Goal: Find specific page/section: Find specific page/section

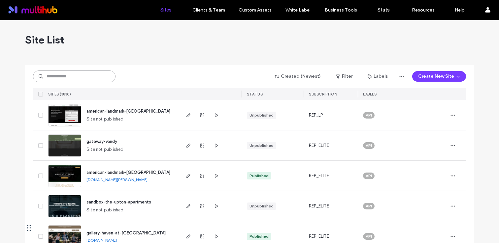
click at [93, 80] on input at bounding box center [74, 77] width 82 height 12
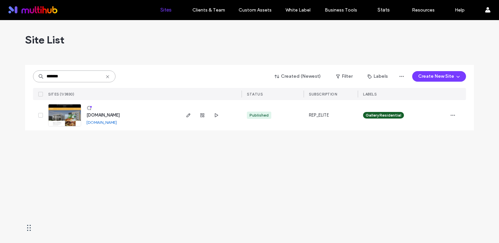
type input "*******"
click at [120, 112] on div "www.novariverdistrict.com" at bounding box center [102, 115] width 33 height 7
click at [120, 113] on span "www.novariverdistrict.com" at bounding box center [102, 115] width 33 height 5
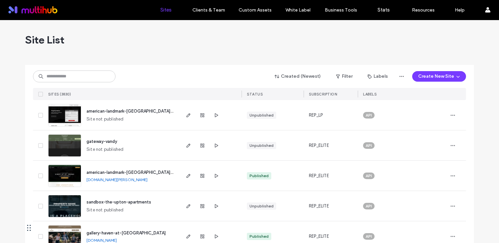
click at [144, 172] on span "american-landmark-vinoy-at-st-johns" at bounding box center [144, 172] width 117 height 5
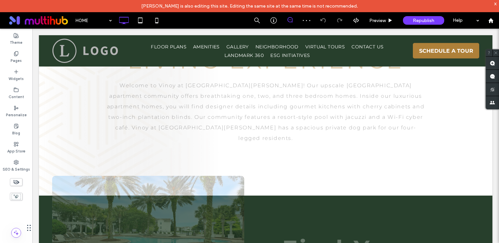
scroll to position [349, 0]
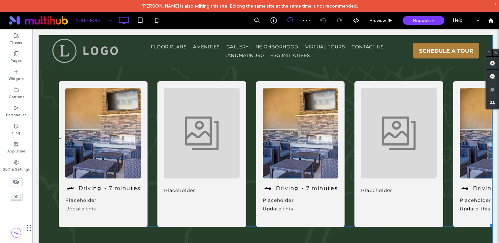
scroll to position [468, 0]
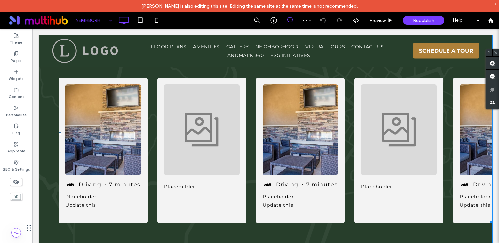
click at [254, 123] on span at bounding box center [275, 133] width 433 height 179
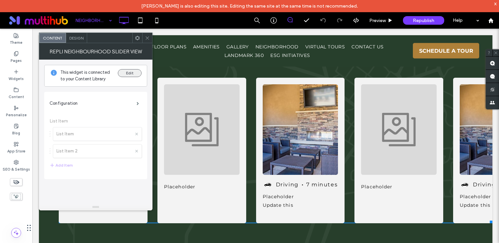
click at [127, 77] on button "Edit" at bounding box center [130, 73] width 24 height 8
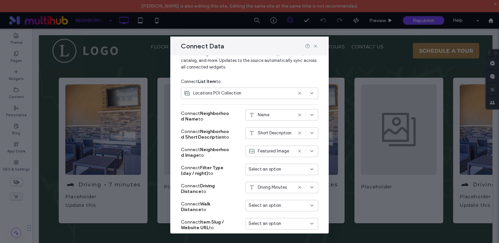
scroll to position [20, 0]
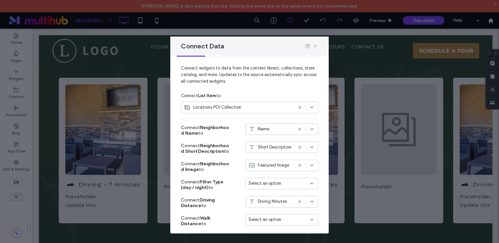
click at [316, 47] on icon at bounding box center [315, 46] width 5 height 5
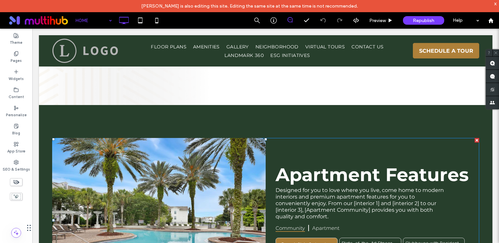
scroll to position [938, 0]
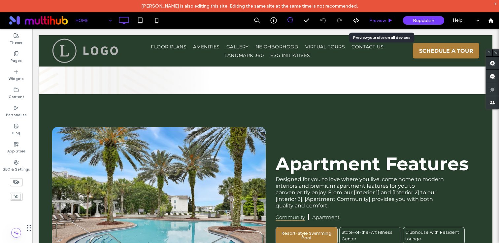
click at [382, 19] on span "Preview" at bounding box center [377, 21] width 16 height 6
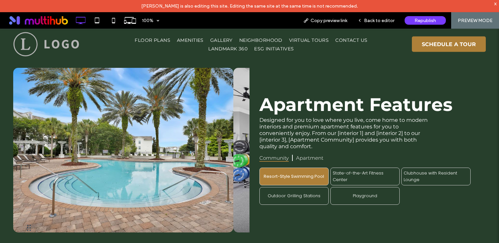
scroll to position [920, 0]
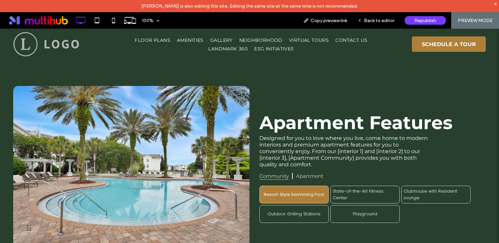
click at [356, 188] on p "State-of-the-Art Fitness Center" at bounding box center [364, 194] width 65 height 13
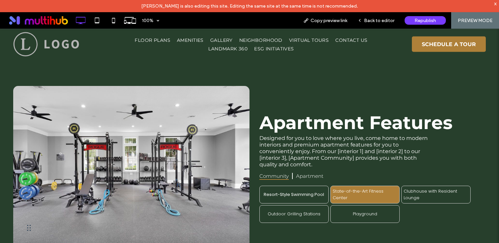
click at [430, 186] on div "Clubhouse with Resident Lounge" at bounding box center [435, 195] width 69 height 18
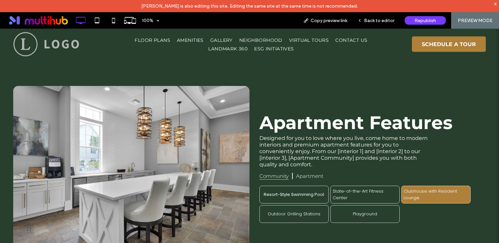
click at [365, 211] on p "Playground" at bounding box center [365, 214] width 24 height 7
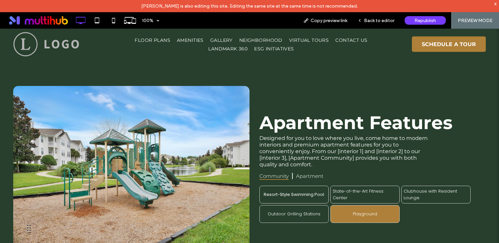
click at [301, 173] on span "Apartment" at bounding box center [309, 176] width 27 height 6
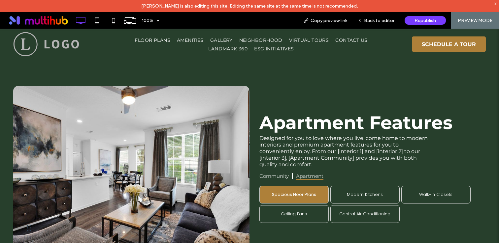
click at [296, 193] on h3 "Spacious Floor Plans" at bounding box center [294, 195] width 65 height 5
click at [359, 192] on p "Modern Kitchens" at bounding box center [365, 195] width 36 height 7
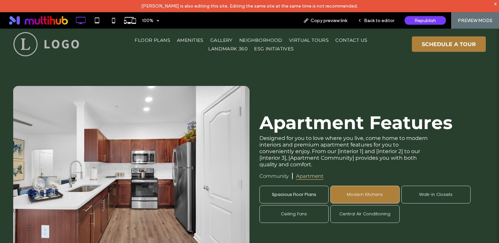
click at [424, 186] on div "Walk-In Closets" at bounding box center [435, 195] width 69 height 18
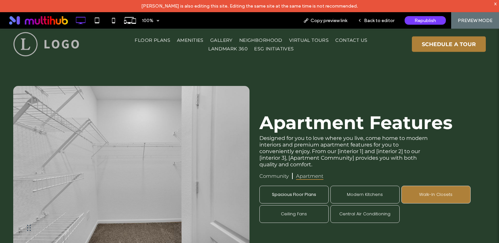
click at [375, 205] on div "Central Air Conditioning" at bounding box center [364, 214] width 69 height 18
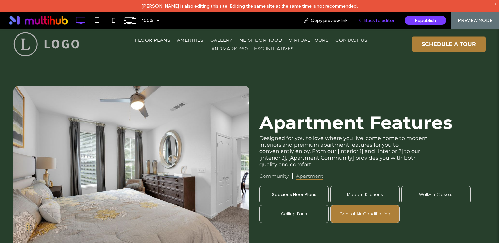
click at [374, 22] on span "Back to editor" at bounding box center [379, 21] width 30 height 6
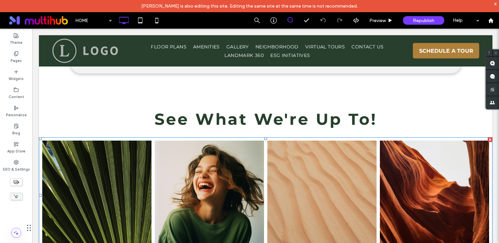
scroll to position [1454, 0]
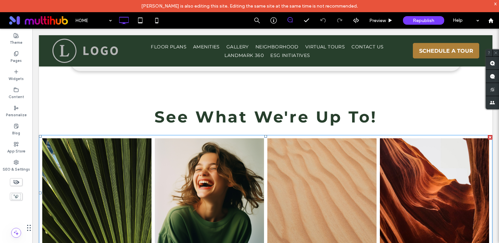
click at [262, 139] on link at bounding box center [209, 193] width 109 height 109
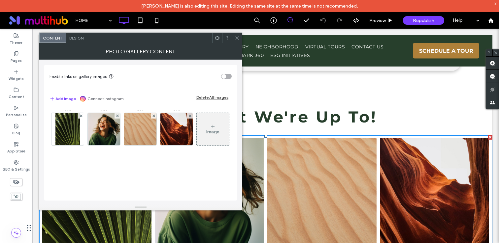
click at [234, 41] on div at bounding box center [237, 38] width 10 height 10
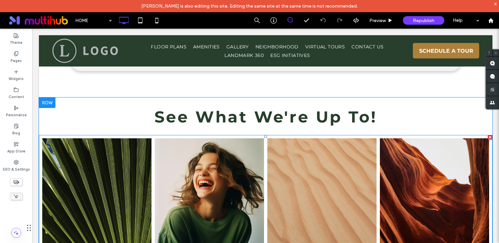
scroll to position [1562, 0]
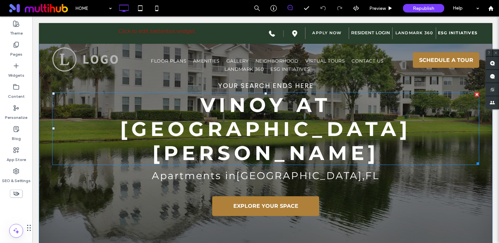
scroll to position [55, 0]
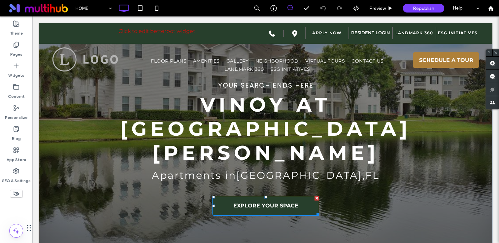
click at [274, 200] on span "EXPLORE YOUR SPACE" at bounding box center [265, 206] width 65 height 13
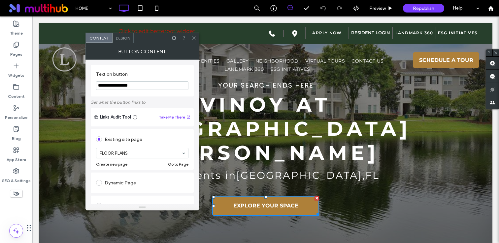
click at [193, 36] on icon at bounding box center [193, 38] width 5 height 5
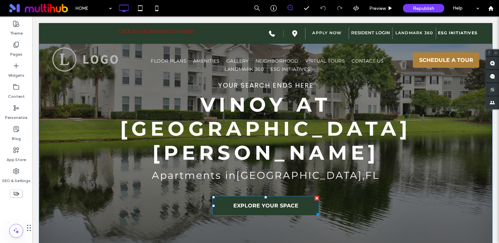
click at [242, 200] on span "EXPLORE YOUR SPACE" at bounding box center [265, 206] width 65 height 13
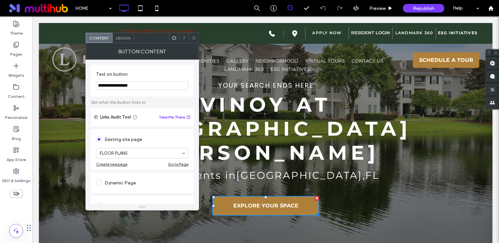
click at [195, 34] on span at bounding box center [193, 38] width 5 height 10
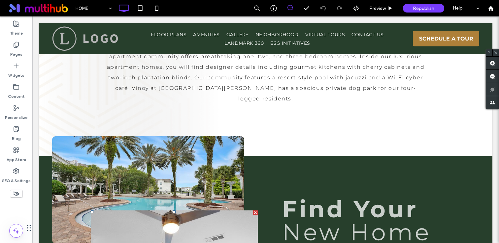
scroll to position [123, 0]
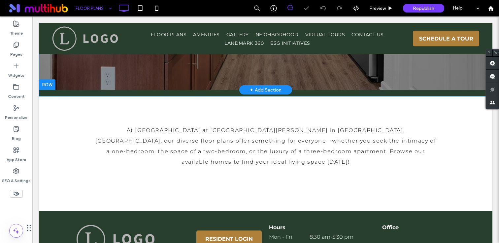
scroll to position [130, 0]
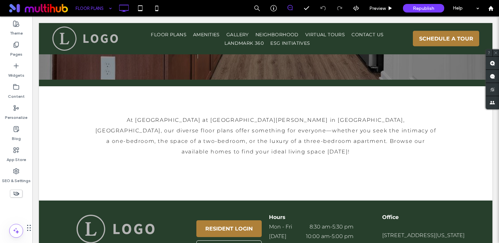
click at [98, 11] on input at bounding box center [92, 8] width 33 height 16
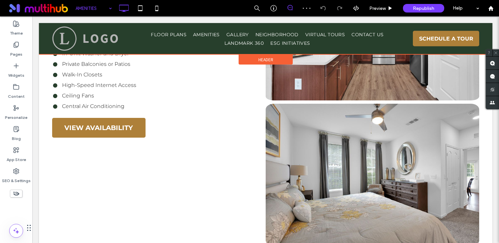
scroll to position [970, 0]
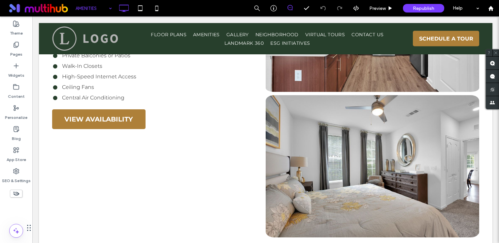
click at [101, 10] on input at bounding box center [92, 8] width 33 height 16
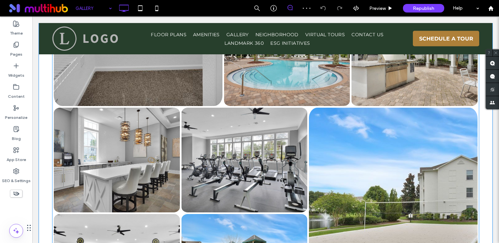
scroll to position [628, 0]
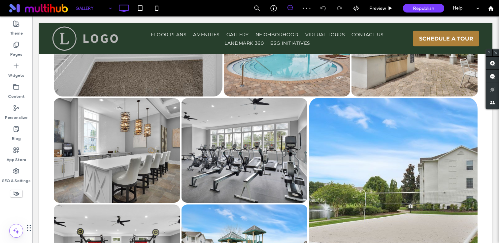
click at [98, 8] on input at bounding box center [92, 8] width 33 height 16
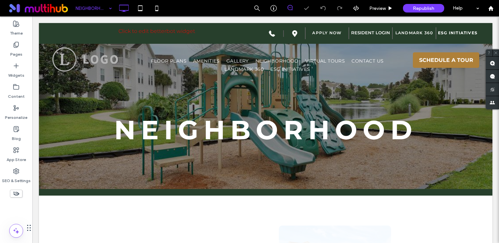
click at [95, 8] on input at bounding box center [92, 8] width 33 height 16
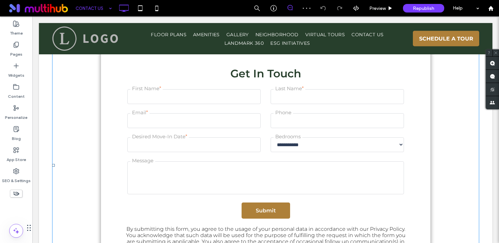
scroll to position [192, 0]
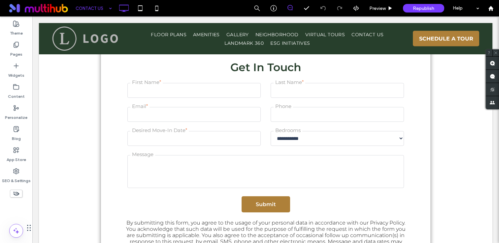
click at [105, 6] on input at bounding box center [92, 8] width 33 height 16
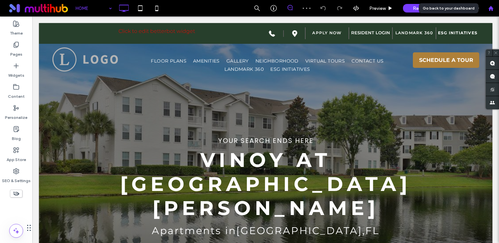
click at [487, 6] on div at bounding box center [491, 9] width 16 height 6
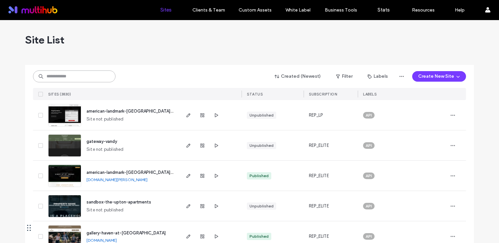
click at [93, 74] on input at bounding box center [74, 77] width 82 height 12
click at [131, 169] on div "american-landmark-vinoy-at-st-johns american-landmark-vinoy-at-st-johns.multisc…" at bounding box center [130, 176] width 98 height 30
click at [132, 170] on span "american-landmark-vinoy-at-st-johns" at bounding box center [144, 172] width 117 height 5
